Goal: Task Accomplishment & Management: Manage account settings

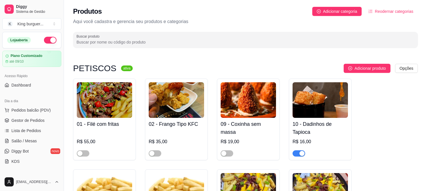
scroll to position [412, 0]
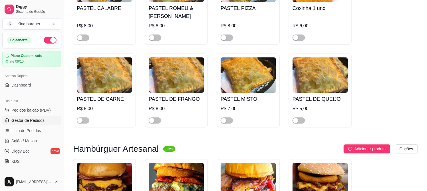
click at [37, 122] on span "Gestor de Pedidos" at bounding box center [27, 121] width 33 height 6
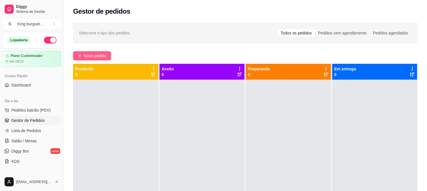
click at [95, 54] on span "Novo pedido" at bounding box center [95, 56] width 23 height 6
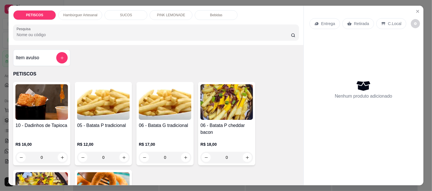
click at [152, 101] on img at bounding box center [165, 102] width 53 height 36
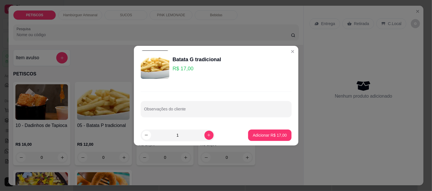
click at [260, 138] on p "Adicionar R$ 17,00" at bounding box center [270, 136] width 34 height 6
type input "1"
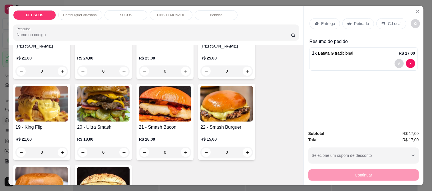
scroll to position [317, 0]
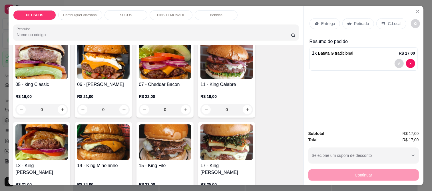
click at [23, 61] on img at bounding box center [41, 61] width 53 height 36
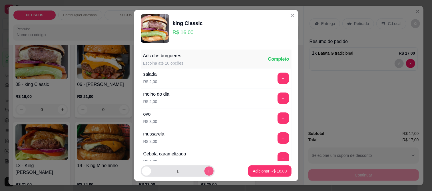
click at [207, 171] on icon "increase-product-quantity" at bounding box center [209, 171] width 4 height 4
type input "2"
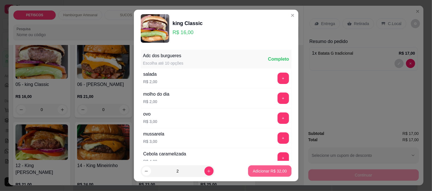
click at [253, 170] on p "Adicionar R$ 32,00" at bounding box center [270, 172] width 34 height 6
type input "2"
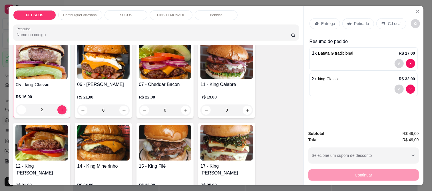
scroll to position [317, 0]
click at [356, 21] on p "Retirada" at bounding box center [361, 24] width 15 height 6
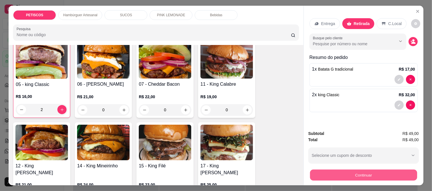
click at [346, 176] on button "Continuar" at bounding box center [363, 175] width 107 height 11
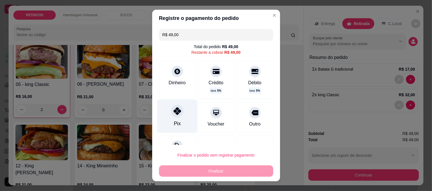
click at [173, 112] on icon at bounding box center [176, 111] width 7 height 7
type input "R$ 0,00"
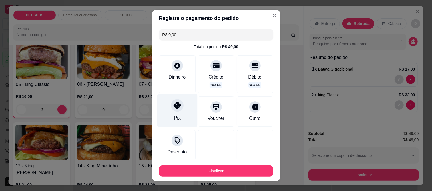
click at [175, 104] on icon at bounding box center [176, 105] width 7 height 7
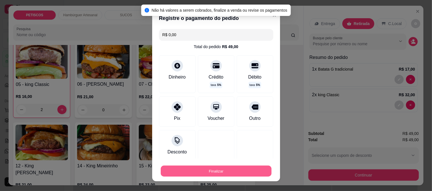
click at [210, 172] on button "Finalizar" at bounding box center [216, 171] width 111 height 11
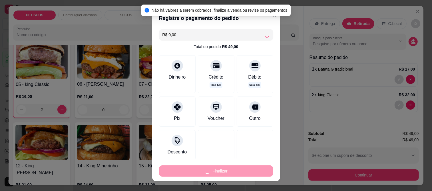
type input "0"
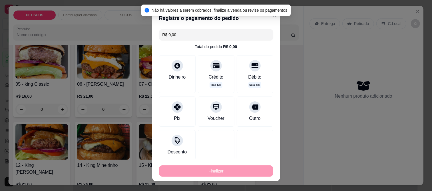
type input "-R$ 49,00"
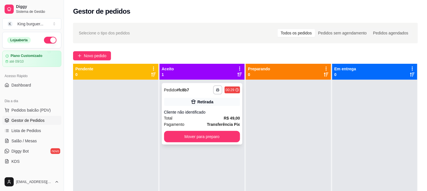
click at [203, 117] on div "Total R$ 49,00" at bounding box center [202, 118] width 76 height 6
click at [233, 139] on button "Mover para preparo" at bounding box center [202, 136] width 76 height 11
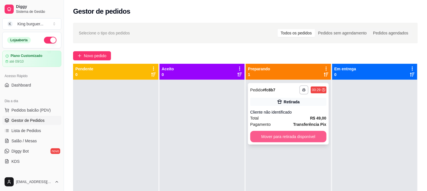
click at [275, 133] on button "Mover para retirada disponível" at bounding box center [288, 136] width 76 height 11
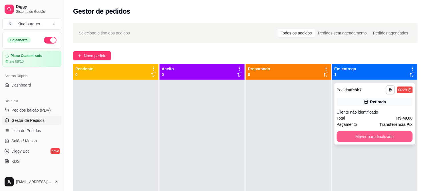
click at [351, 132] on button "Mover para finalizado" at bounding box center [375, 136] width 76 height 11
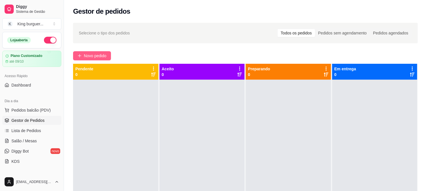
click at [106, 55] on span "Novo pedido" at bounding box center [95, 56] width 23 height 6
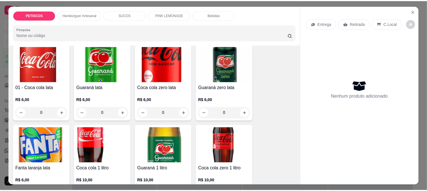
scroll to position [1014, 0]
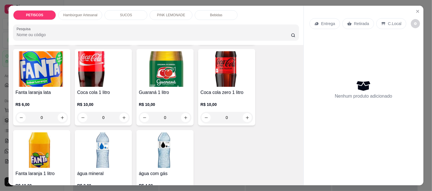
click at [99, 51] on img at bounding box center [103, 69] width 53 height 36
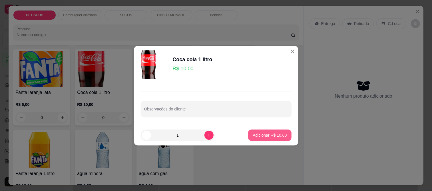
click at [261, 132] on button "Adicionar R$ 10,00" at bounding box center [269, 135] width 43 height 11
type input "1"
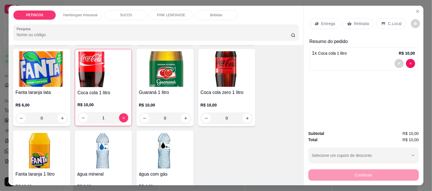
click at [362, 21] on p "Retirada" at bounding box center [361, 24] width 15 height 6
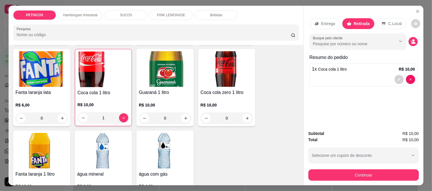
click at [323, 176] on button "Continuar" at bounding box center [363, 175] width 110 height 11
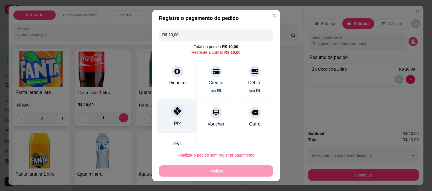
click at [176, 114] on icon at bounding box center [176, 111] width 7 height 7
type input "R$ 0,00"
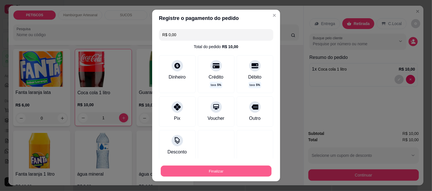
click at [210, 173] on button "Finalizar" at bounding box center [216, 171] width 111 height 11
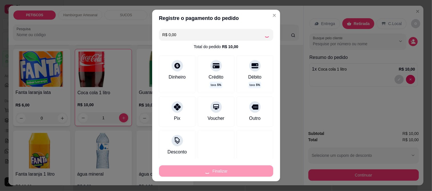
type input "0"
type input "-R$ 10,00"
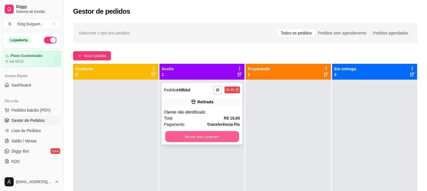
click at [223, 139] on button "Mover para preparo" at bounding box center [202, 137] width 74 height 11
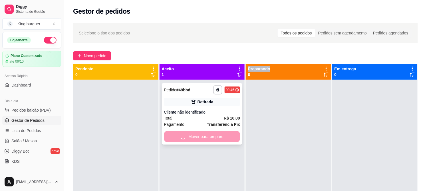
click at [223, 139] on div "Mover para preparo" at bounding box center [202, 136] width 76 height 11
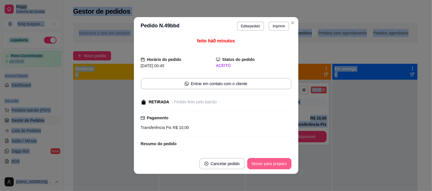
click at [266, 162] on button "Mover para preparo" at bounding box center [269, 163] width 44 height 11
click at [283, 164] on button "Mover para retirada disponível" at bounding box center [259, 164] width 61 height 11
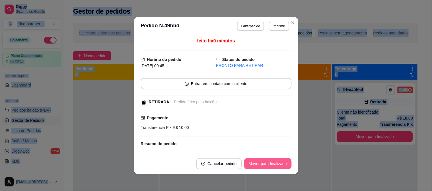
click at [286, 160] on button "Mover para finalizado" at bounding box center [267, 163] width 47 height 11
